Goal: Information Seeking & Learning: Understand process/instructions

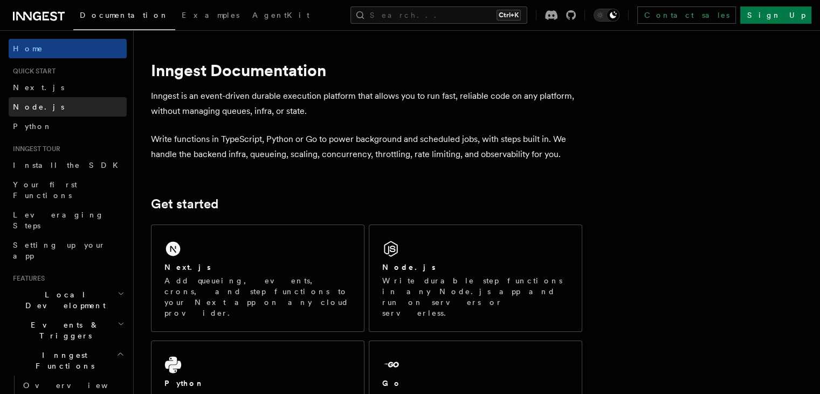
click at [41, 108] on link "Node.js" at bounding box center [68, 106] width 118 height 19
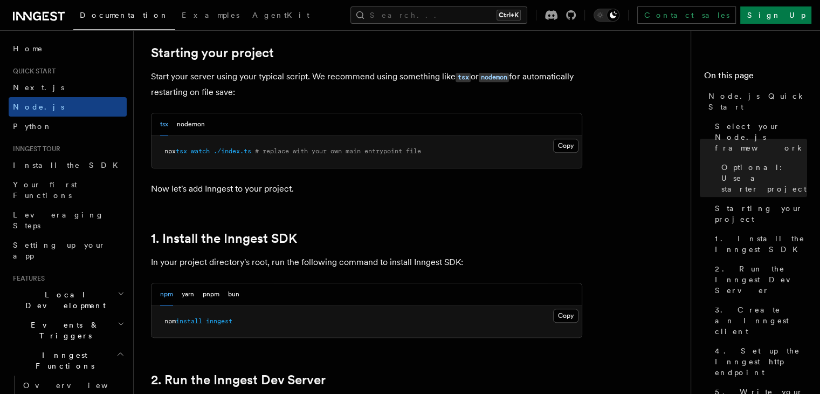
scroll to position [530, 0]
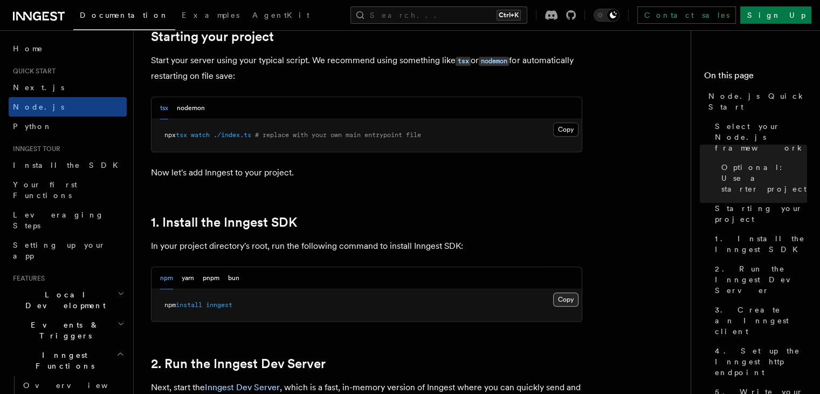
click at [575, 296] on button "Copy Copied" at bounding box center [565, 299] width 25 height 14
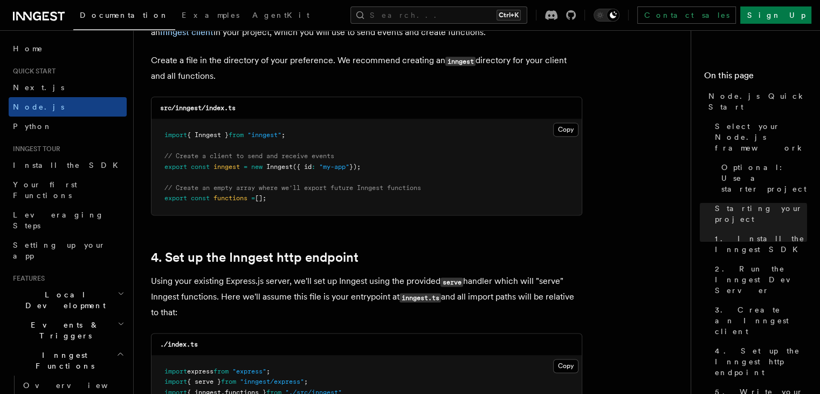
scroll to position [1433, 0]
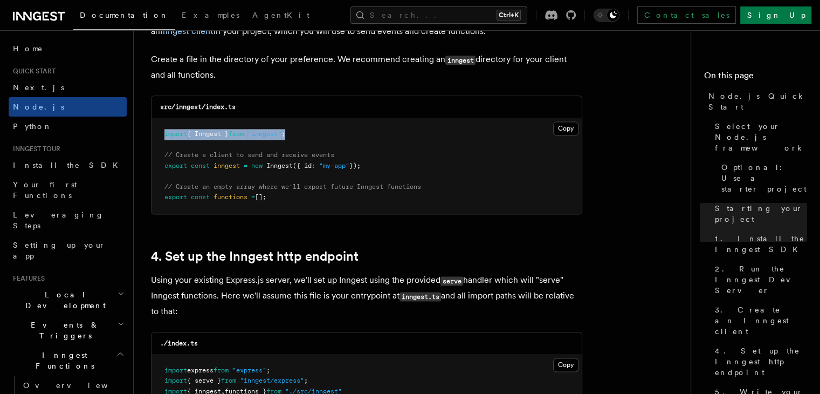
drag, startPoint x: 299, startPoint y: 132, endPoint x: 166, endPoint y: 120, distance: 133.7
click at [166, 120] on pre "import { Inngest } from "inngest" ; // Create a client to send and receive even…" at bounding box center [367, 165] width 430 height 95
copy span "import { Inngest } from "inngest" ;"
drag, startPoint x: 297, startPoint y: 204, endPoint x: 156, endPoint y: 160, distance: 147.4
click at [156, 160] on pre "import { Inngest } from "inngest" ; // Create a client to send and receive even…" at bounding box center [367, 165] width 430 height 95
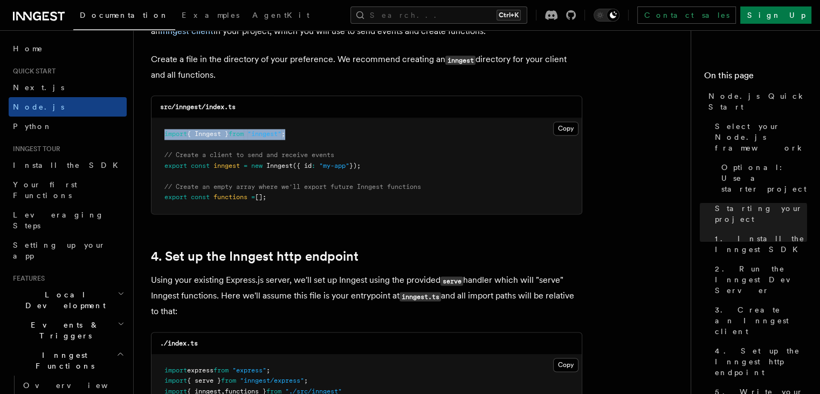
copy code "// Create a client to send and receive events export const inngest = new Innges…"
click at [389, 191] on pre "import { Inngest } from "inngest" ; // Create a client to send and receive even…" at bounding box center [367, 165] width 430 height 95
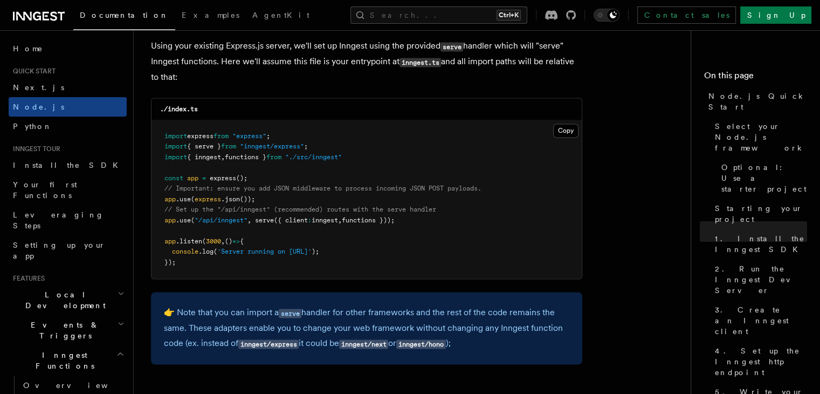
scroll to position [1669, 0]
drag, startPoint x: 413, startPoint y: 219, endPoint x: 159, endPoint y: 221, distance: 254.0
click at [159, 221] on pre "import express from "express" ; import { serve } from "inngest/express" ; impor…" at bounding box center [367, 198] width 430 height 159
copy span "app .use ( "/api/inngest" , serve ({ client : inngest , functions }));"
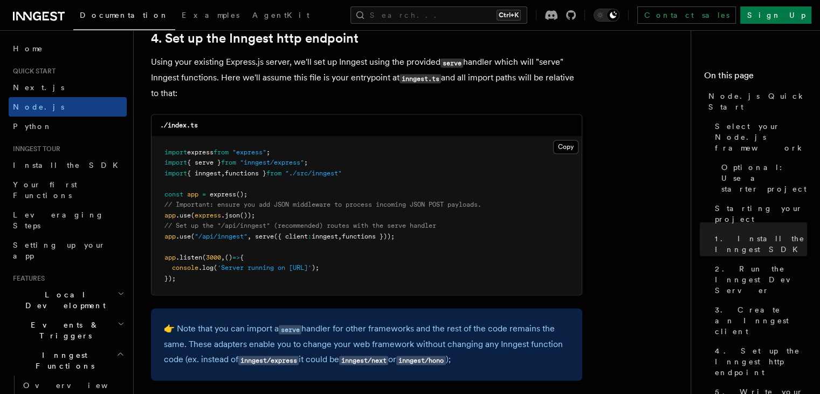
scroll to position [1649, 0]
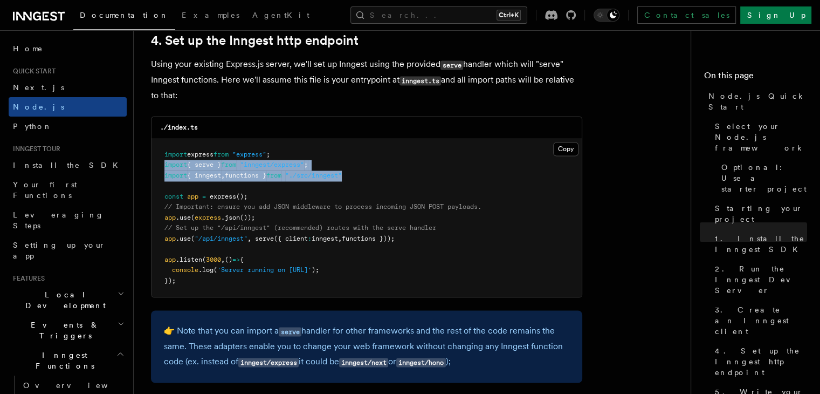
drag, startPoint x: 360, startPoint y: 173, endPoint x: 164, endPoint y: 167, distance: 196.4
click at [164, 167] on pre "import express from "express" ; import { serve } from "inngest/express" ; impor…" at bounding box center [367, 218] width 430 height 159
copy code "import { serve } from "inngest/express" ; import { inngest , functions } from "…"
